Goal: Task Accomplishment & Management: Use online tool/utility

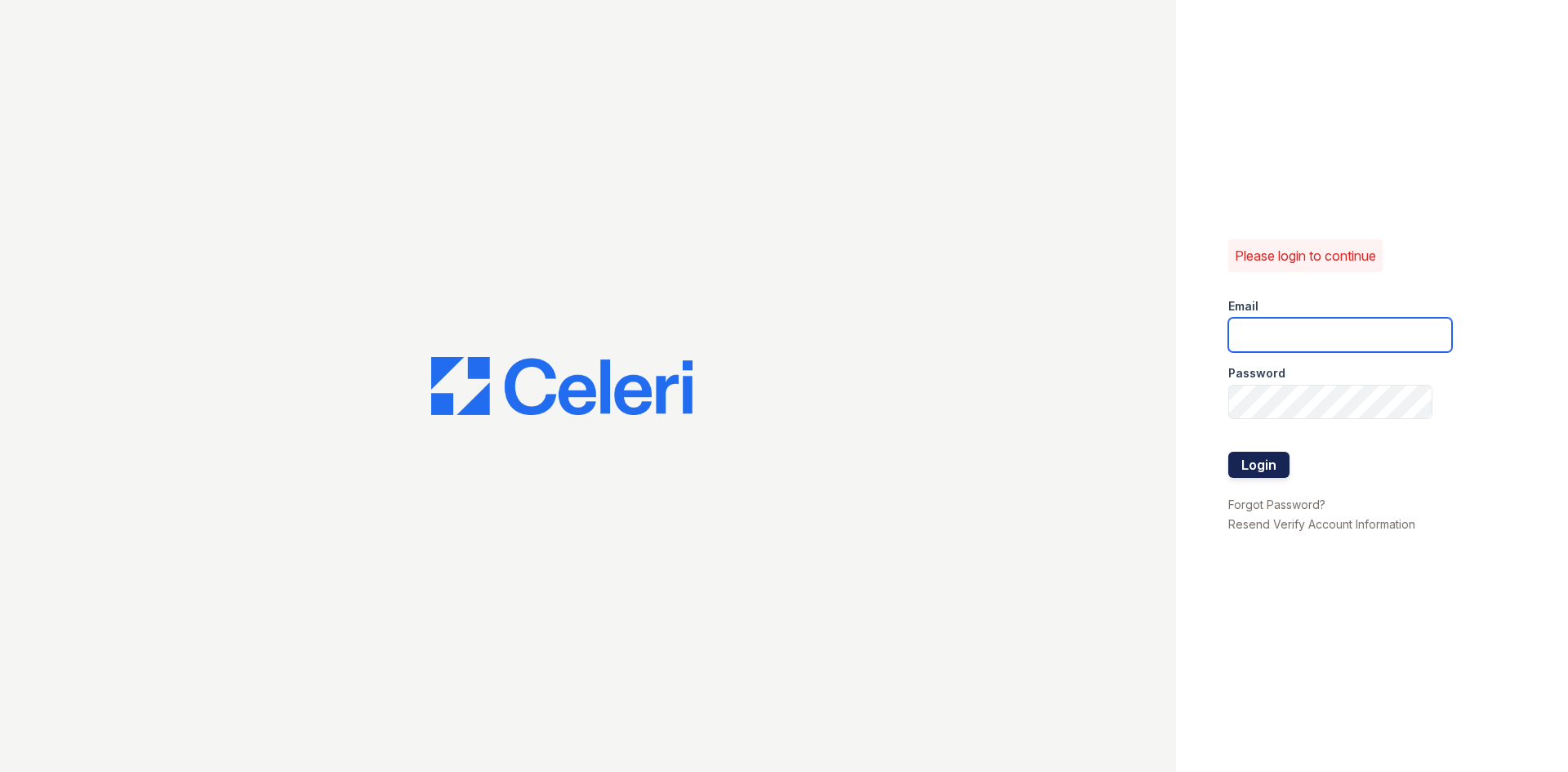
type input "enewton@samapartments.com"
click at [1254, 461] on button "Login" at bounding box center [1259, 464] width 61 height 26
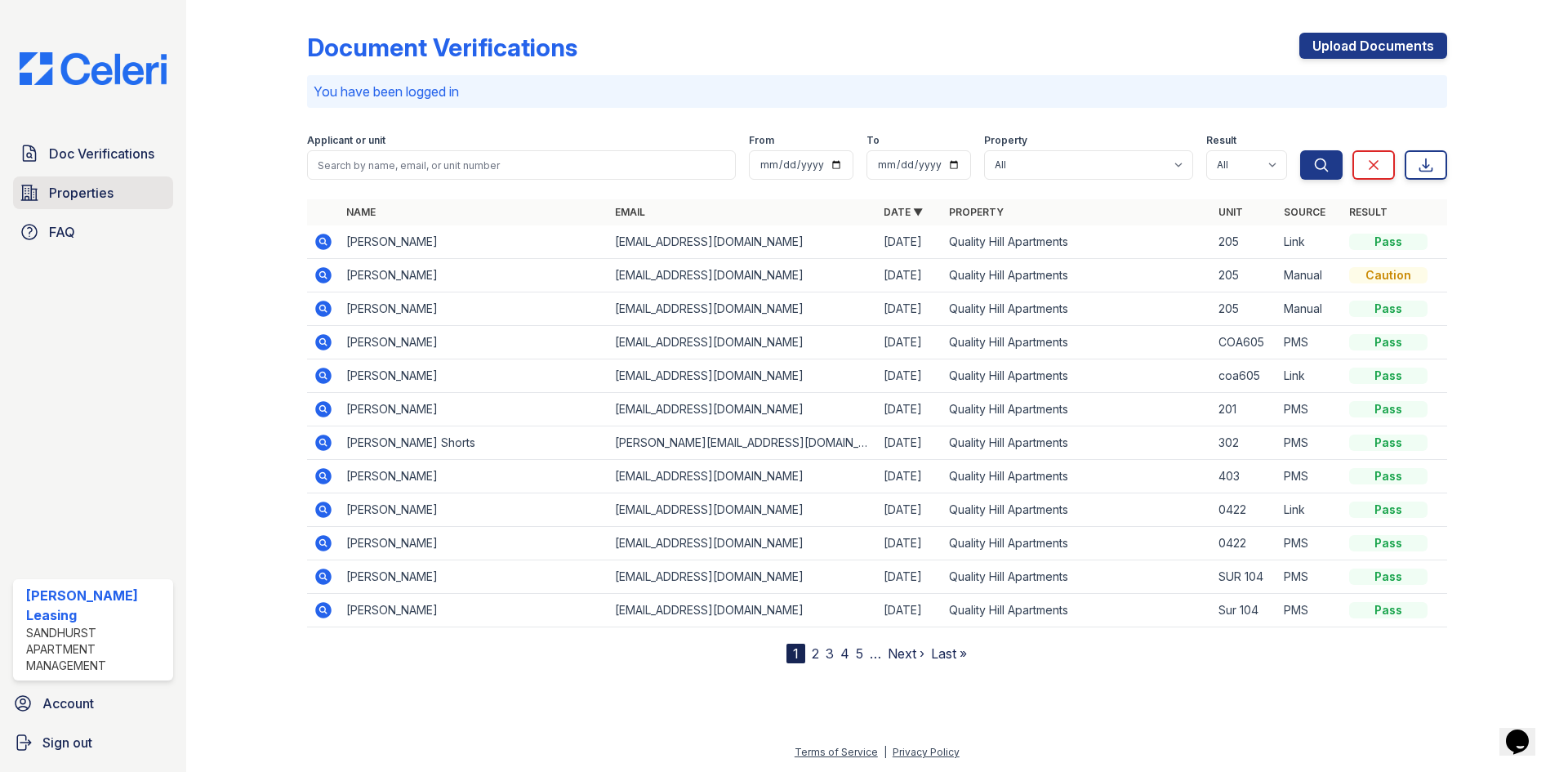
click at [126, 207] on link "Properties" at bounding box center [93, 192] width 160 height 32
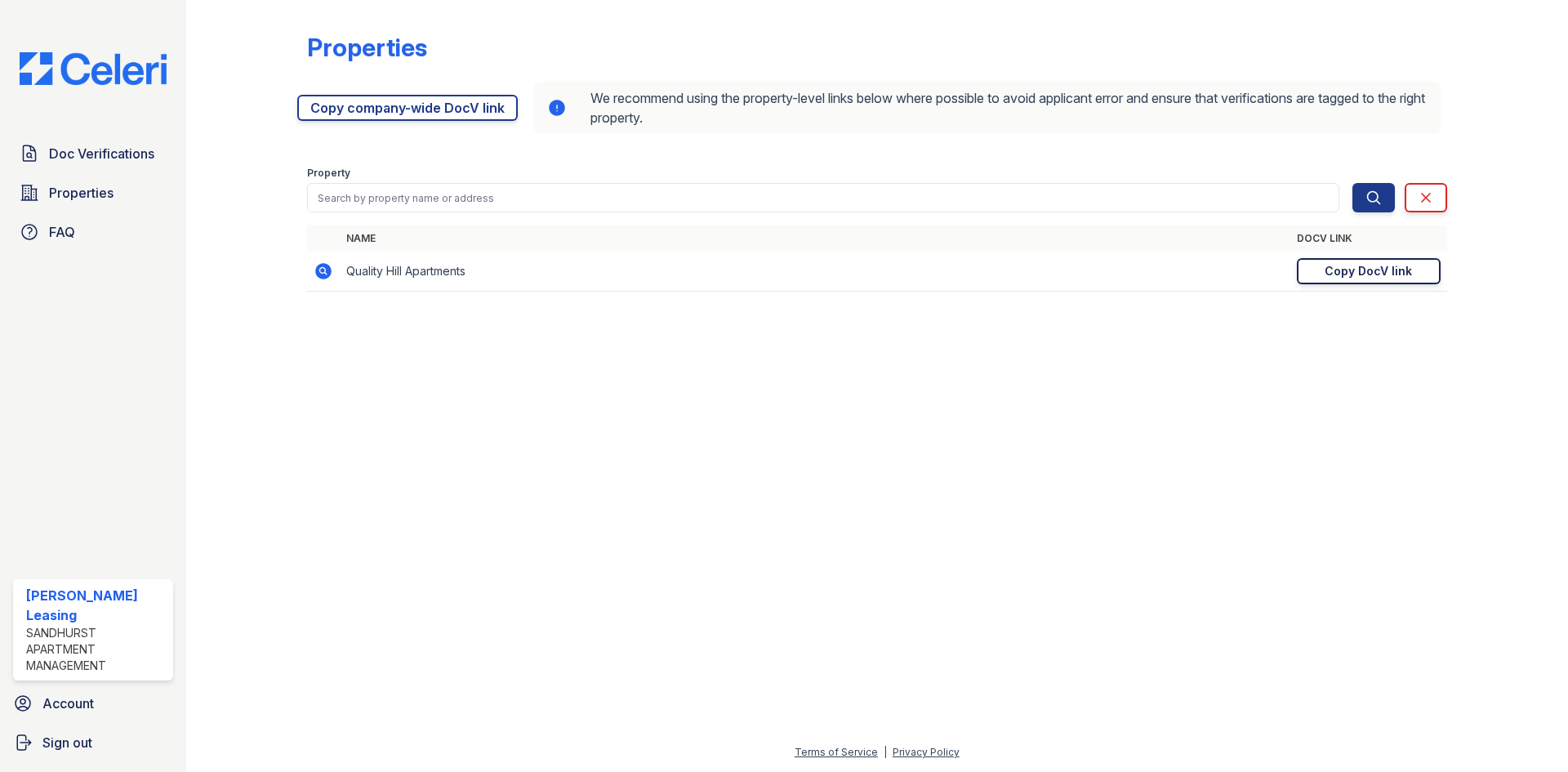
click at [1397, 276] on div "Copy DocV link" at bounding box center [1368, 271] width 87 height 17
click at [1398, 276] on div "Copy DocV link" at bounding box center [1368, 271] width 87 height 17
